Goal: Check status: Check status

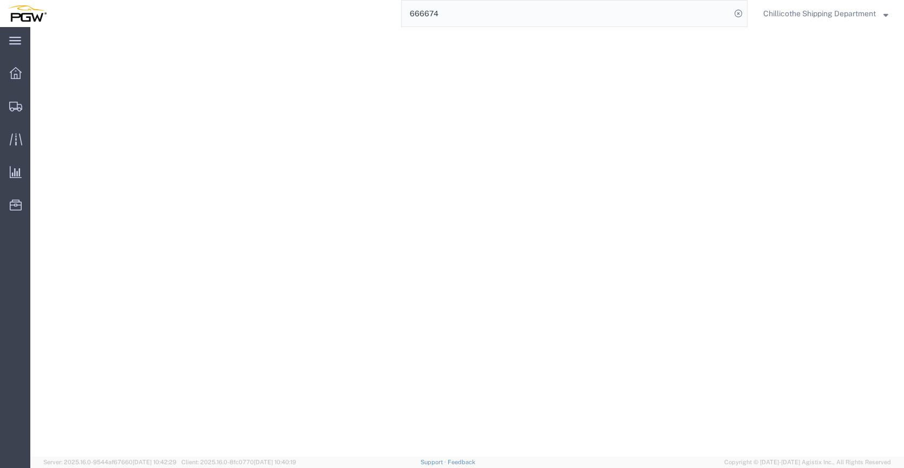
click at [447, 6] on input "666674" at bounding box center [566, 14] width 329 height 26
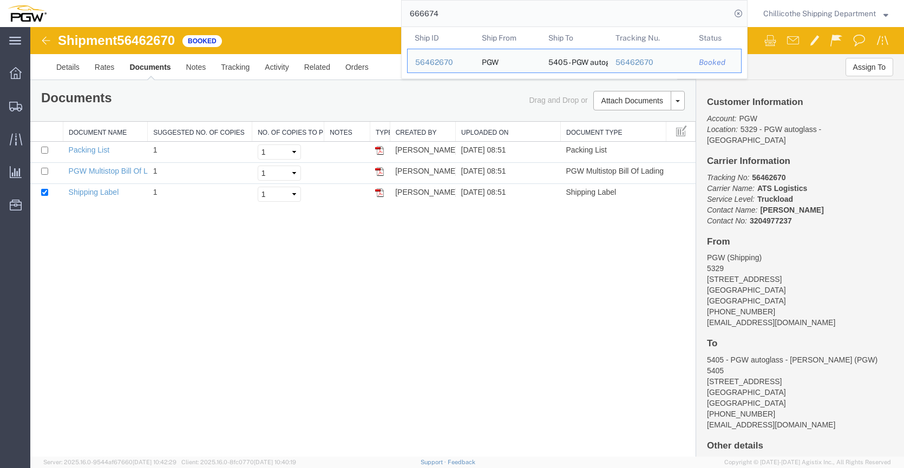
click at [446, 10] on input "666674" at bounding box center [566, 14] width 329 height 26
paste input "9"
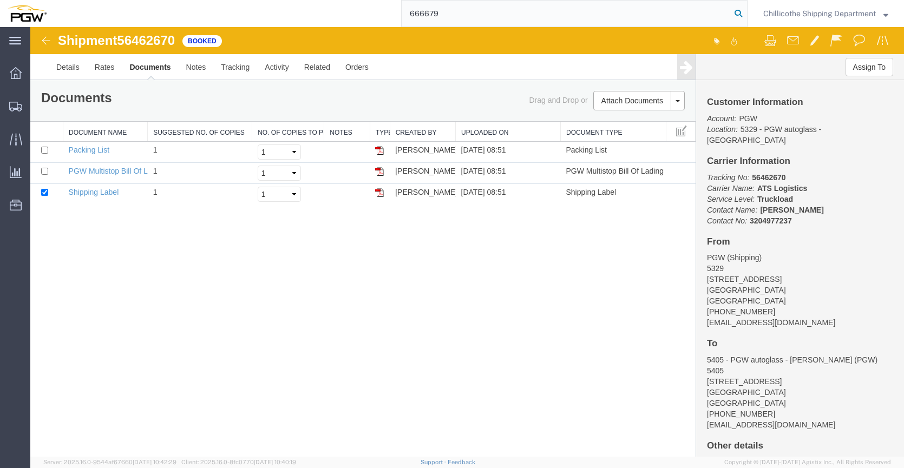
type input "666679"
click at [733, 14] on icon at bounding box center [738, 13] width 15 height 15
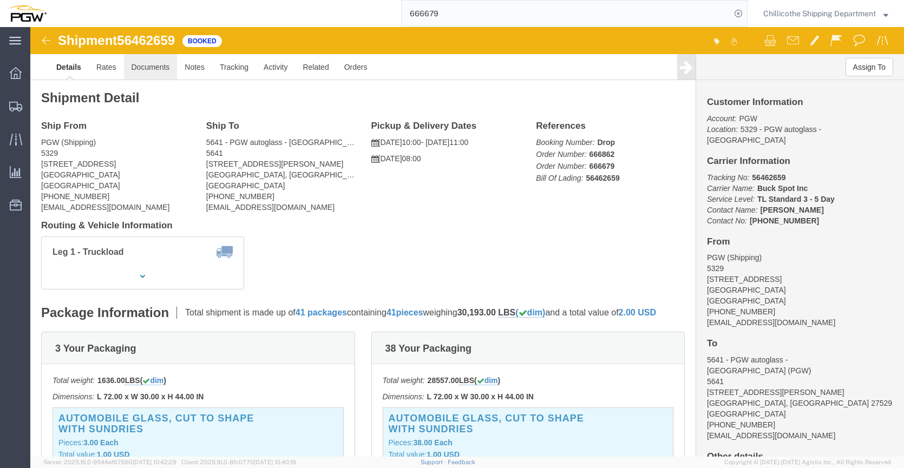
click link "Documents"
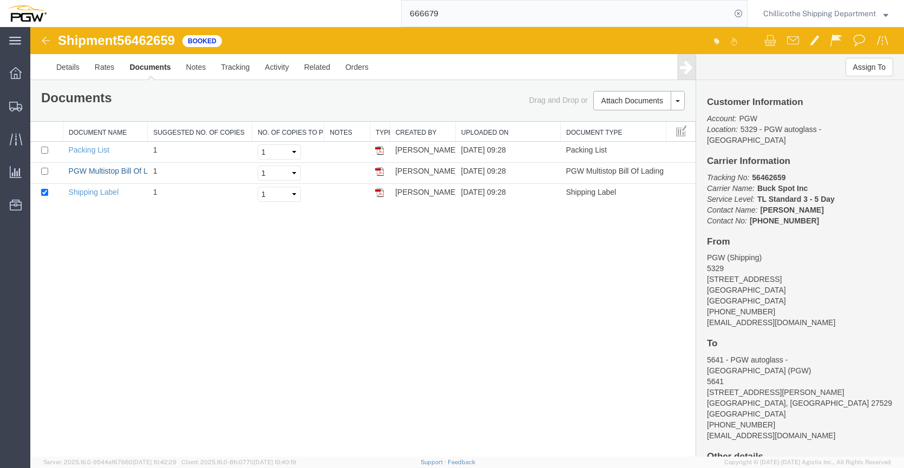
drag, startPoint x: 94, startPoint y: 172, endPoint x: 299, endPoint y: 231, distance: 213.5
click at [94, 172] on link "PGW Multistop Bill Of Lading" at bounding box center [118, 171] width 98 height 9
